Goal: Task Accomplishment & Management: Manage account settings

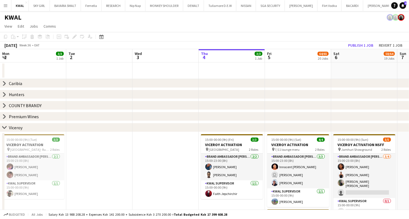
scroll to position [0, 175]
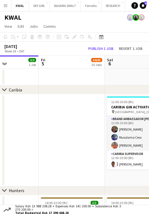
scroll to position [0, 232]
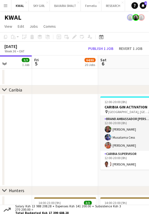
drag, startPoint x: 100, startPoint y: 174, endPoint x: -28, endPoint y: 162, distance: 129.0
click at [94, 47] on button "Publish 1 job" at bounding box center [101, 48] width 30 height 6
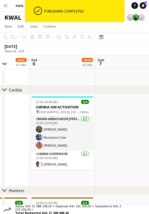
scroll to position [0, 155]
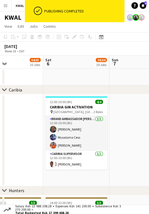
drag, startPoint x: 134, startPoint y: 169, endPoint x: 78, endPoint y: 163, distance: 55.7
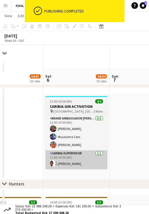
scroll to position [215, 0]
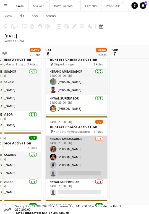
click at [72, 171] on app-card-role "Brand Ambassador [DATE] 14:00-23:00 (9h) [PERSON_NAME] [PERSON_NAME] [PERSON_NA…" at bounding box center [76, 156] width 62 height 43
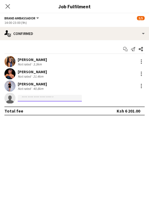
click at [40, 98] on input at bounding box center [50, 98] width 64 height 7
type input "*"
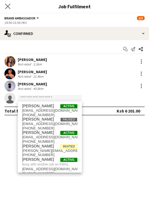
click at [10, 8] on icon "Close pop-in" at bounding box center [7, 6] width 5 height 5
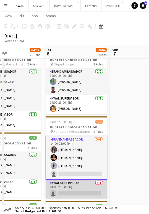
click at [82, 193] on app-card-role "KWAL SUPERVISOR 0/1 14:00-23:00 (9h) single-neutral-actions" at bounding box center [76, 188] width 62 height 19
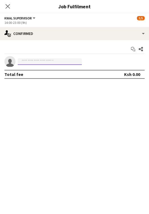
drag, startPoint x: 31, startPoint y: 57, endPoint x: 31, endPoint y: 60, distance: 2.8
paste input "**********"
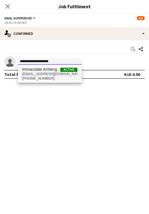
type input "**********"
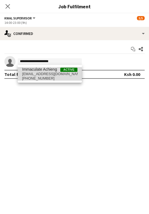
click at [34, 76] on span "[PHONE_NUMBER]" at bounding box center [49, 78] width 55 height 4
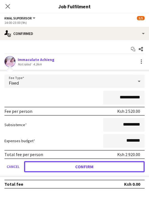
drag, startPoint x: 60, startPoint y: 166, endPoint x: 1, endPoint y: 180, distance: 59.9
click at [59, 167] on button "Confirm" at bounding box center [84, 166] width 121 height 11
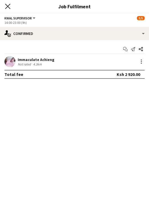
click at [9, 4] on icon "Close pop-in" at bounding box center [7, 6] width 5 height 5
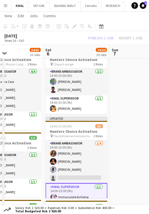
click at [110, 35] on div "Publish 1 job Revert 1 job" at bounding box center [116, 38] width 68 height 6
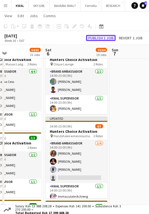
click at [110, 35] on button "Publish 1 job" at bounding box center [101, 38] width 30 height 6
